Goal: Book appointment/travel/reservation

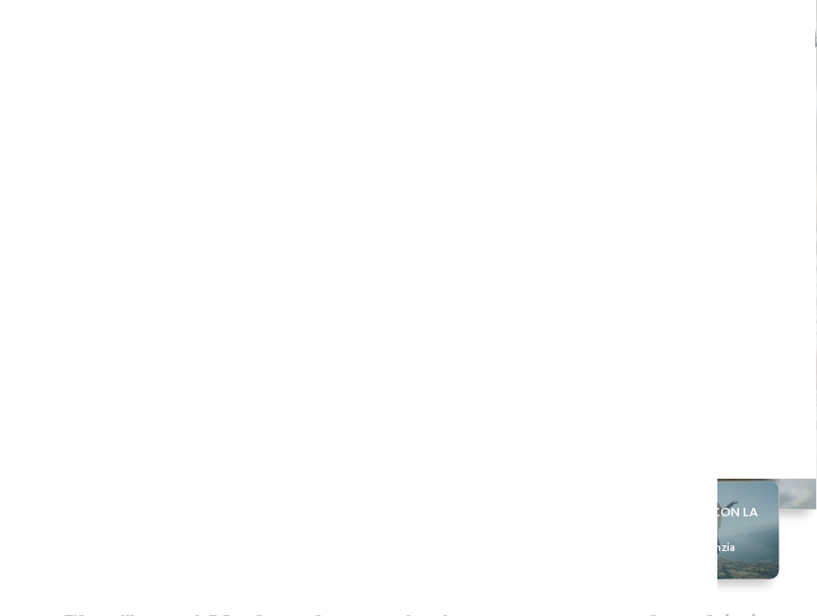
click at [66, 416] on span "Arrivo" at bounding box center [81, 411] width 67 height 13
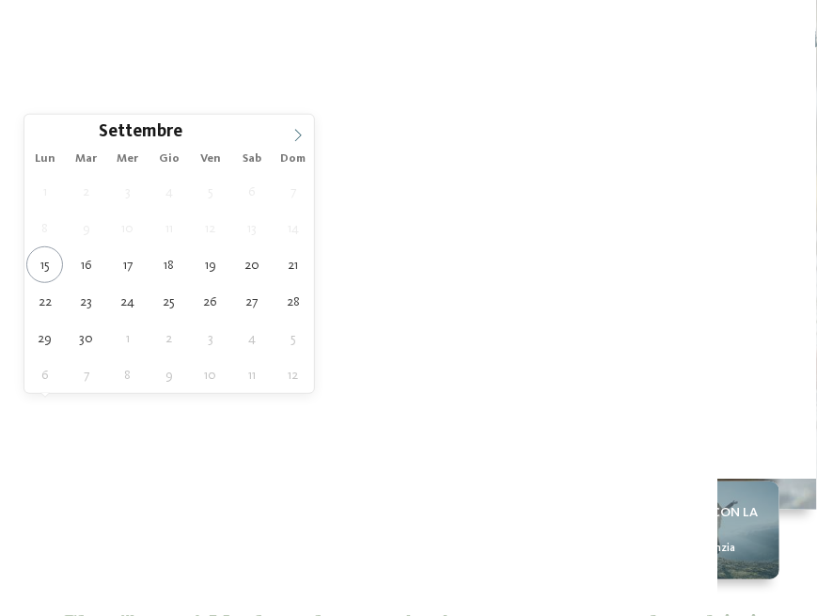
click at [293, 129] on icon at bounding box center [298, 135] width 13 height 13
type div "[DATE]"
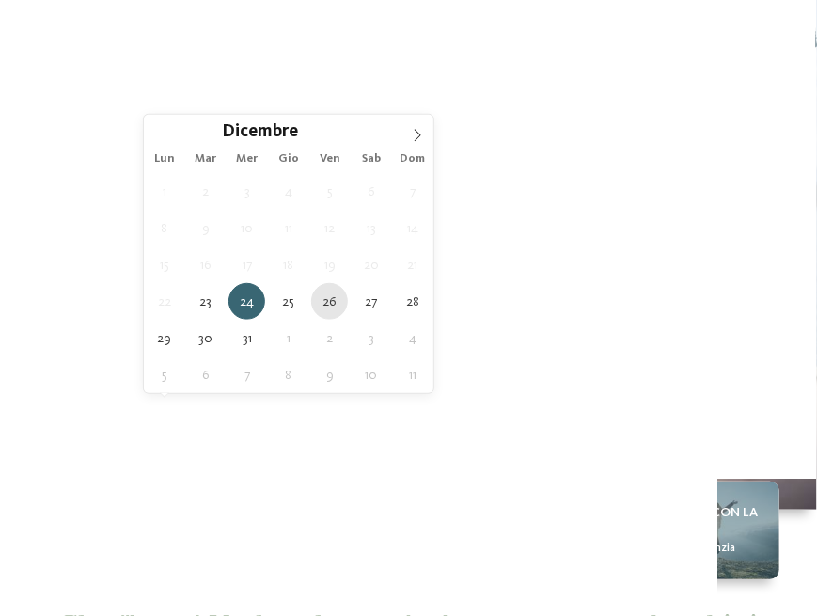
type div "[DATE]"
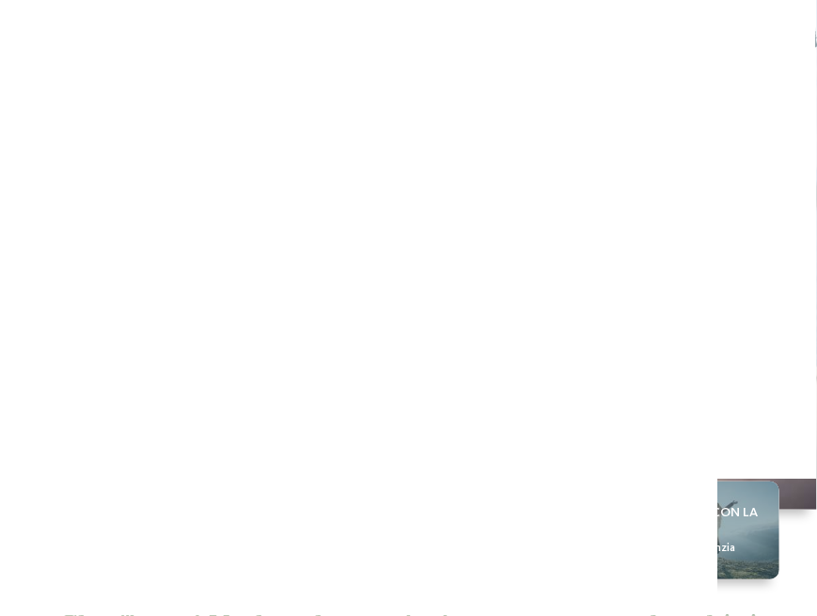
click at [343, 405] on span "Regione" at bounding box center [320, 411] width 67 height 13
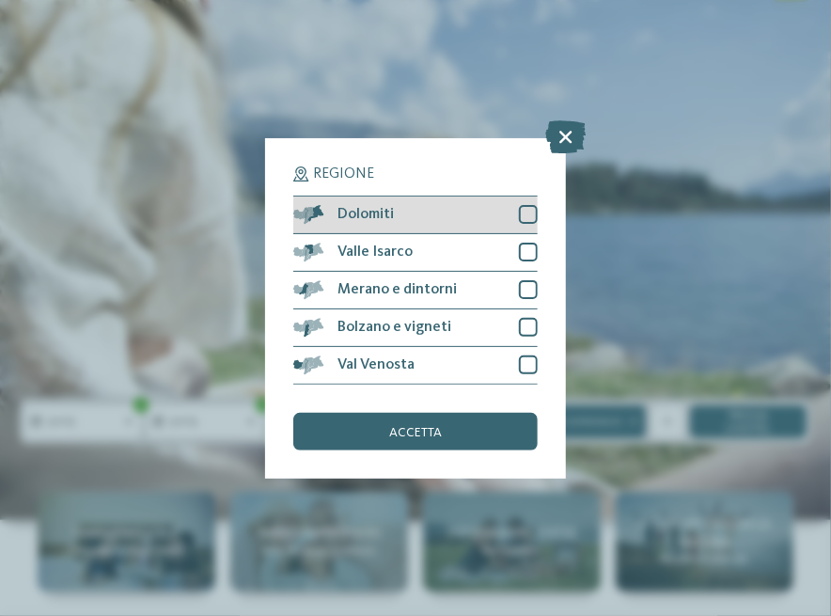
click at [525, 213] on div at bounding box center [528, 214] width 19 height 19
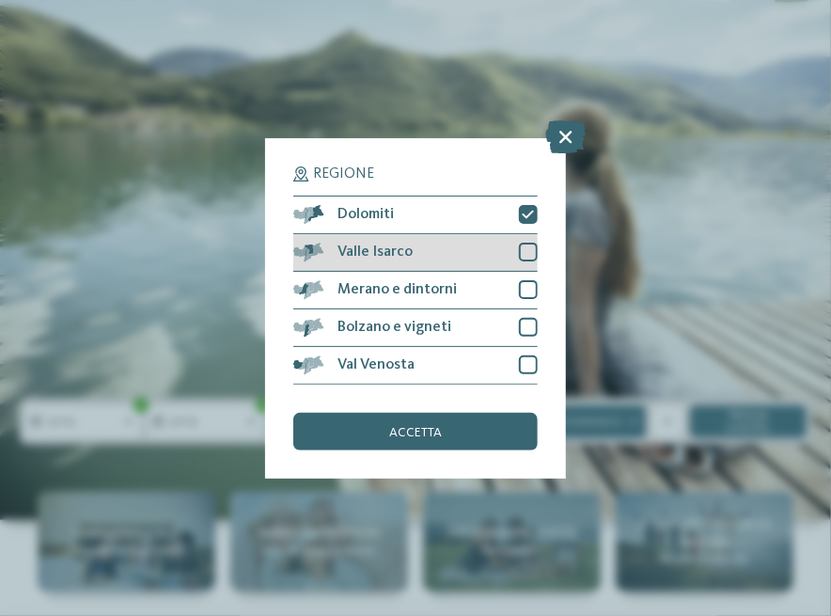
click at [529, 256] on div at bounding box center [528, 252] width 19 height 19
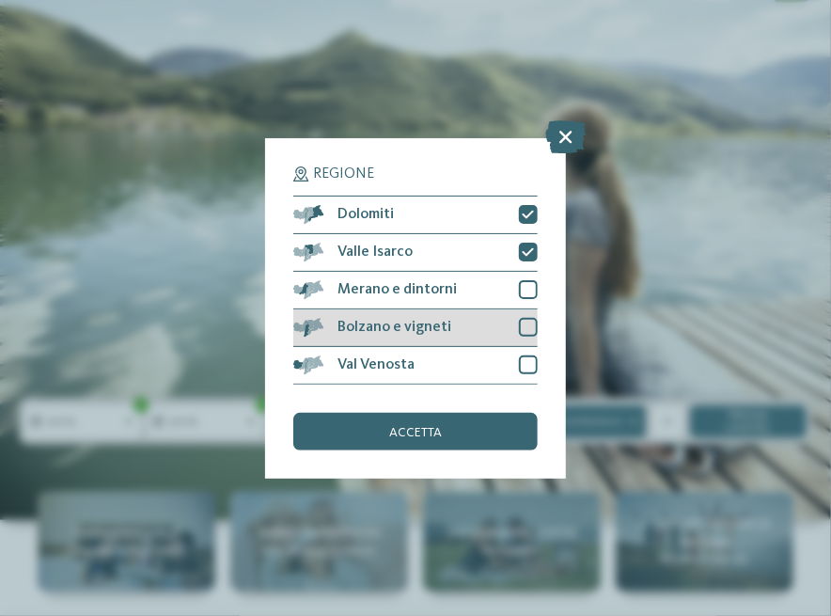
click at [521, 315] on div "Bolzano e vigneti" at bounding box center [415, 328] width 245 height 38
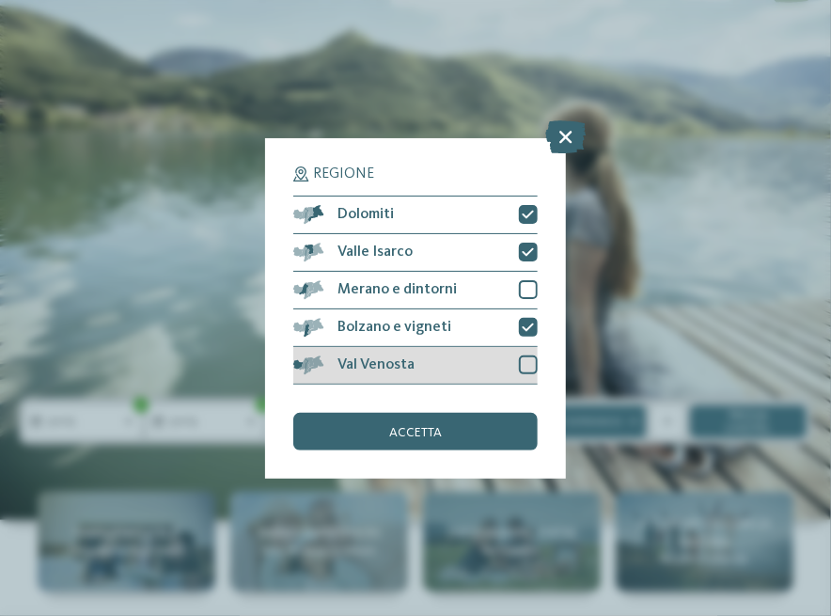
click at [517, 363] on div "Val Venosta" at bounding box center [415, 366] width 245 height 38
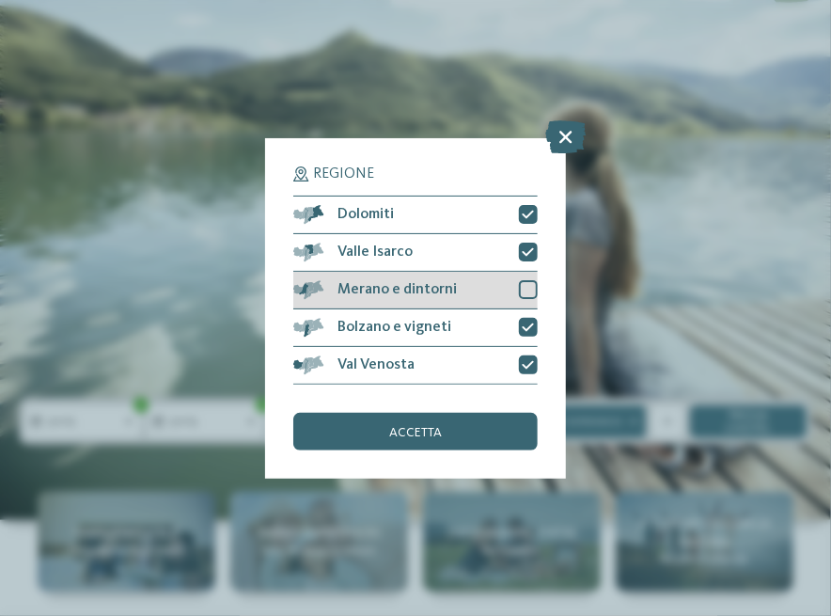
click at [524, 292] on div at bounding box center [528, 289] width 19 height 19
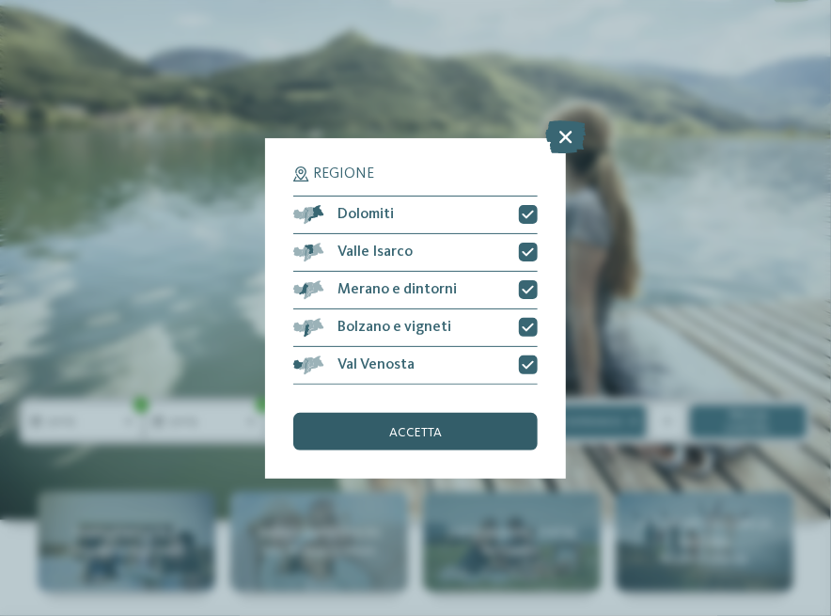
click at [482, 438] on div "accetta" at bounding box center [415, 432] width 245 height 38
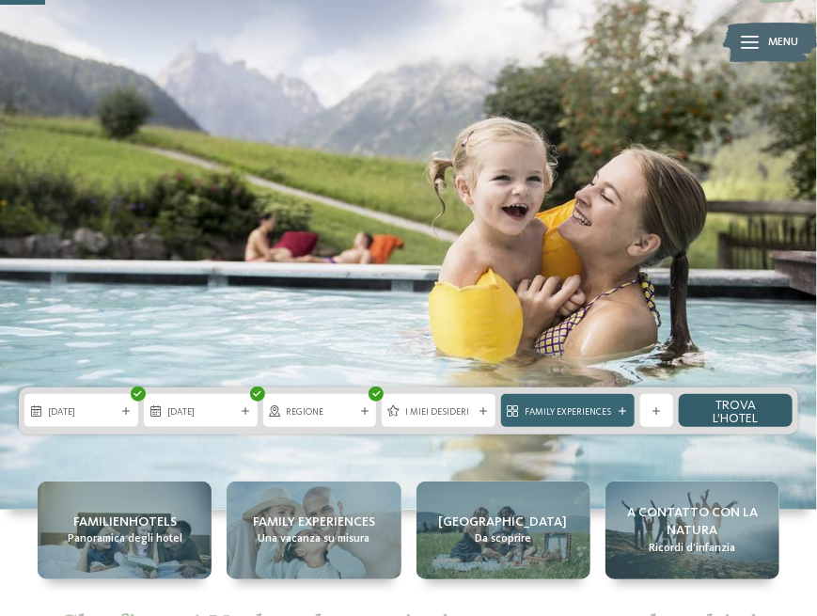
click at [748, 411] on link "trova l’hotel" at bounding box center [736, 410] width 114 height 33
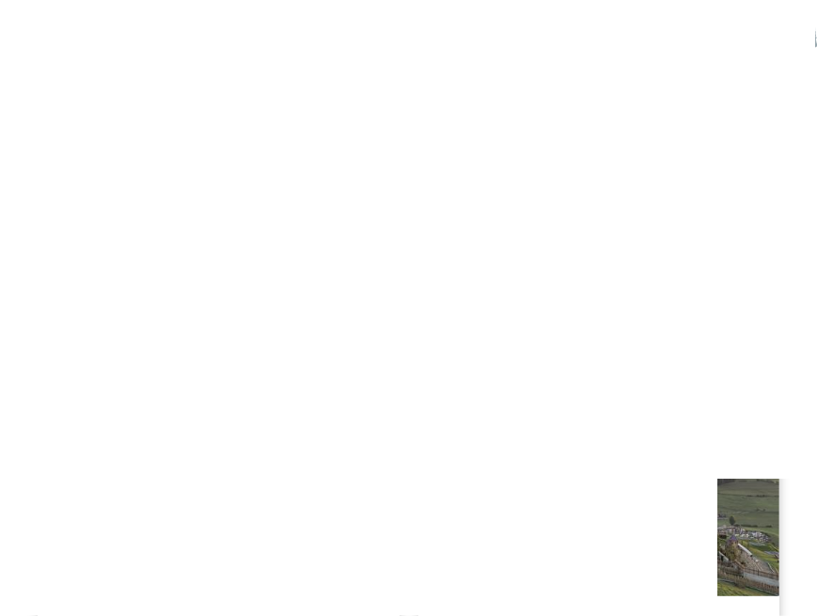
scroll to position [968, 0]
